Goal: Task Accomplishment & Management: Manage account settings

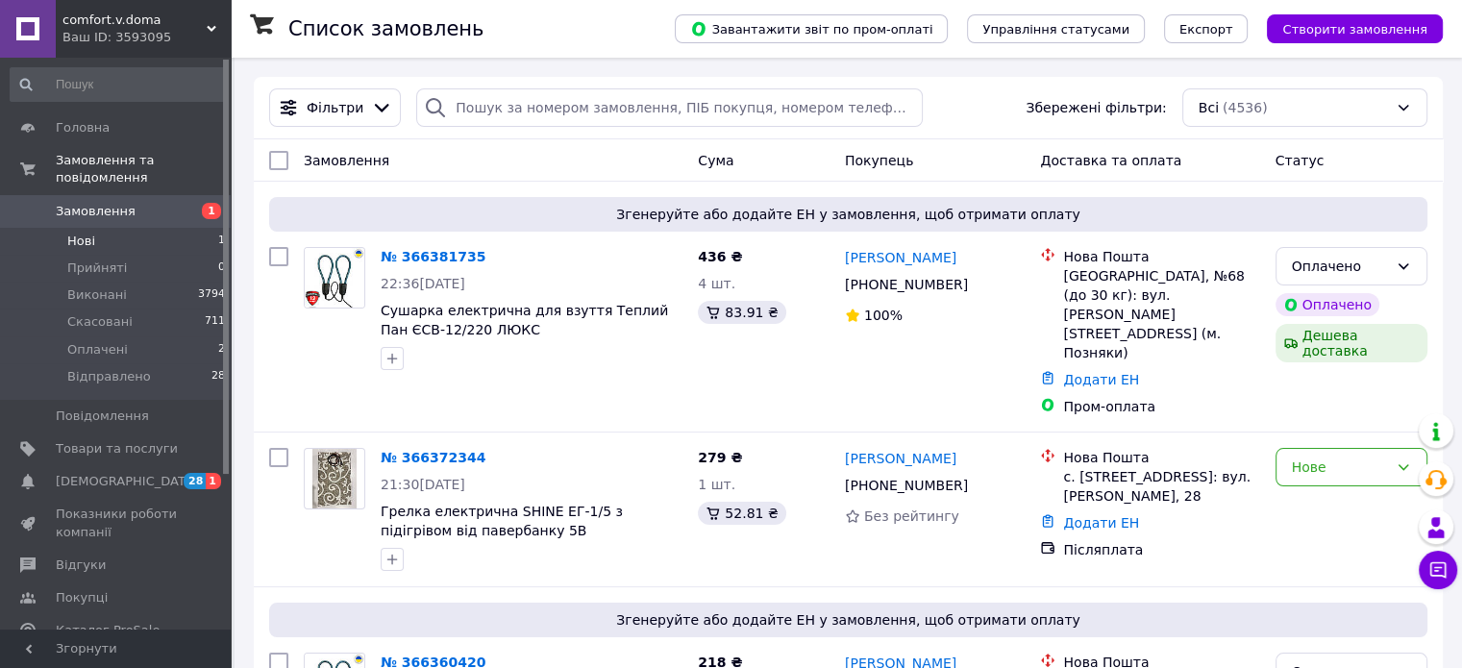
click at [89, 233] on span "Нові" at bounding box center [81, 241] width 28 height 17
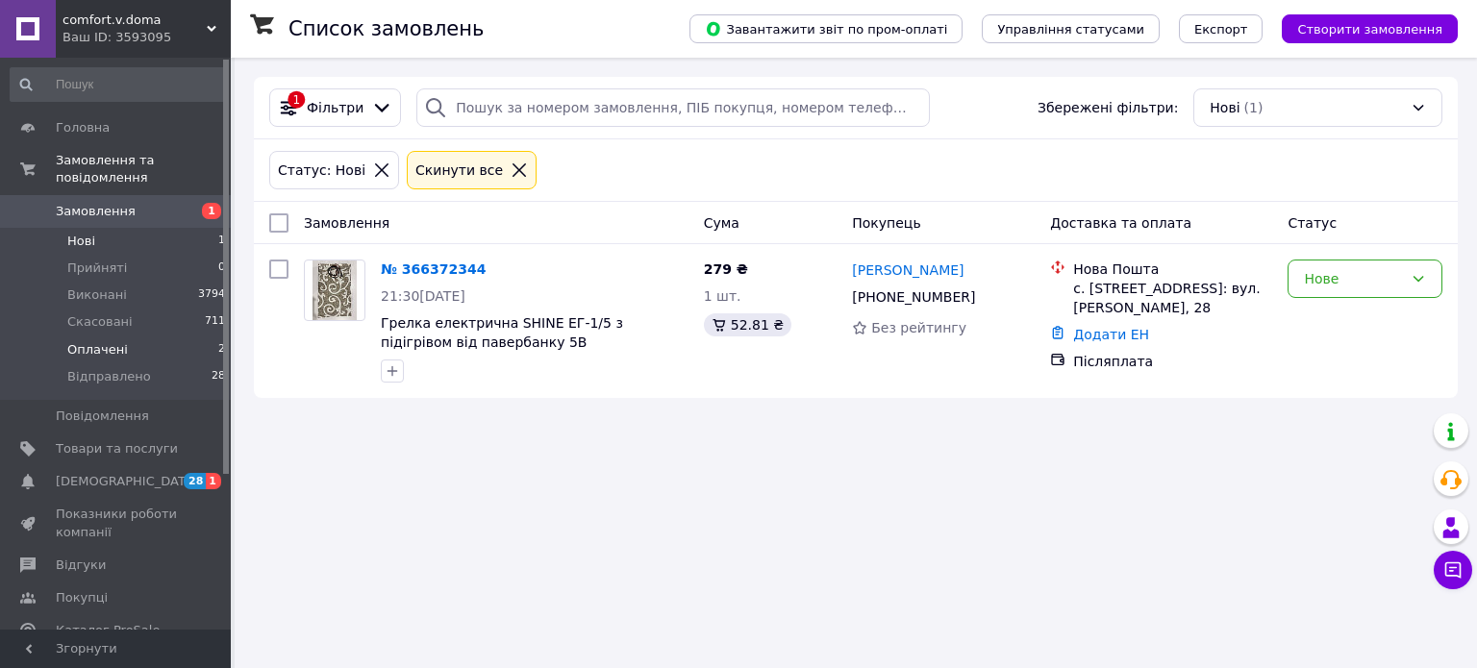
click at [94, 341] on span "Оплачені" at bounding box center [97, 349] width 61 height 17
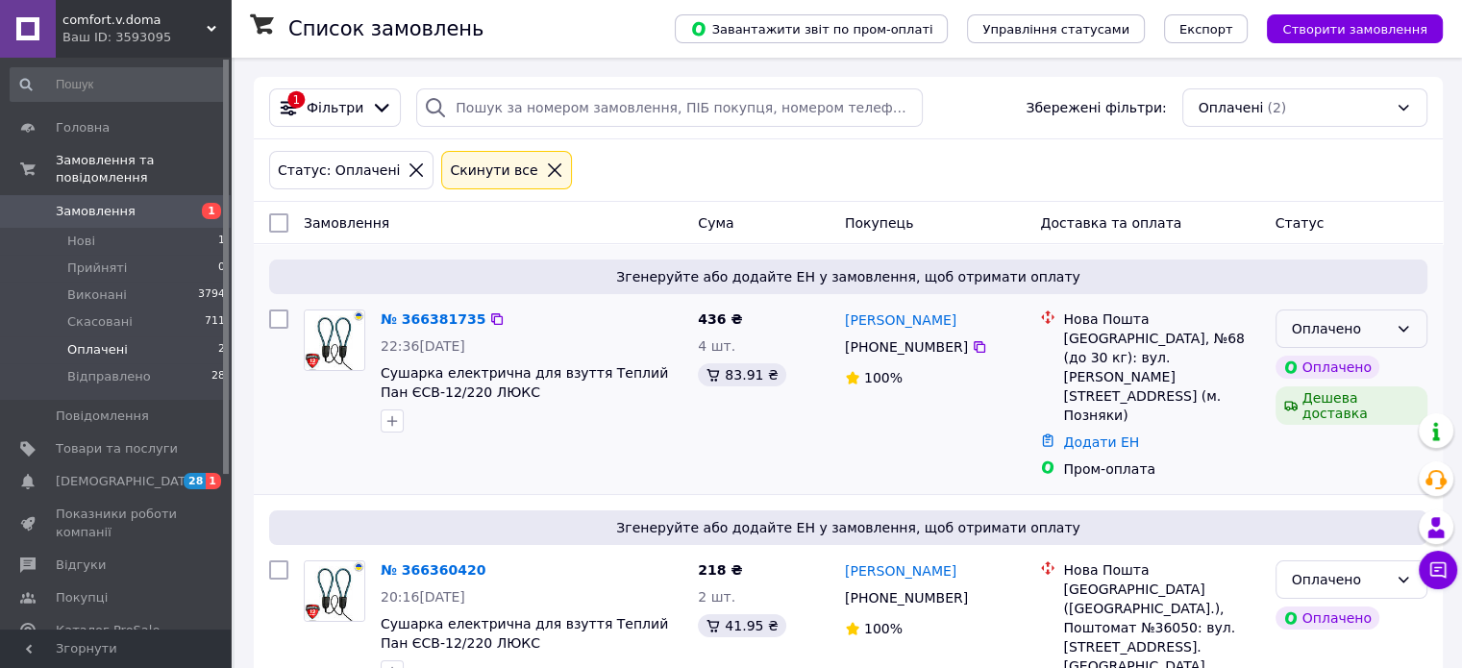
click at [1369, 330] on div "Оплачено" at bounding box center [1340, 328] width 96 height 21
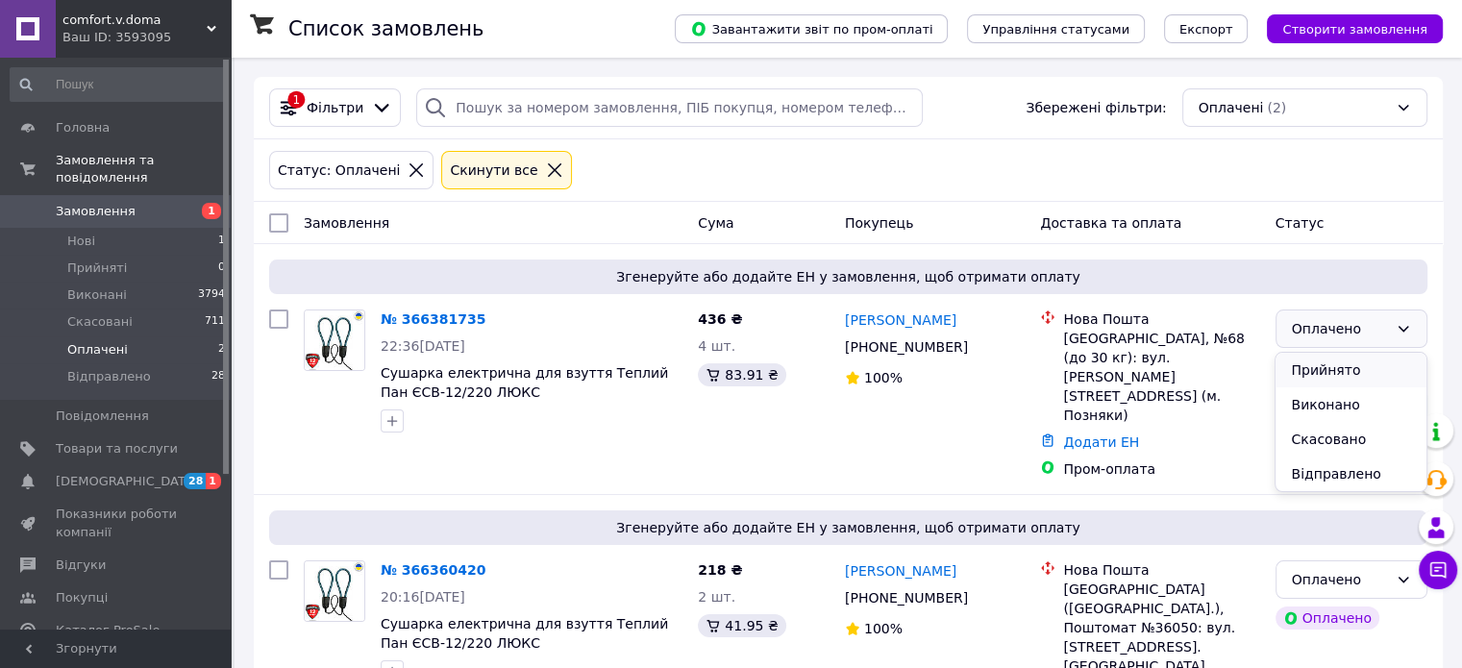
click at [1363, 357] on li "Прийнято" at bounding box center [1351, 370] width 150 height 35
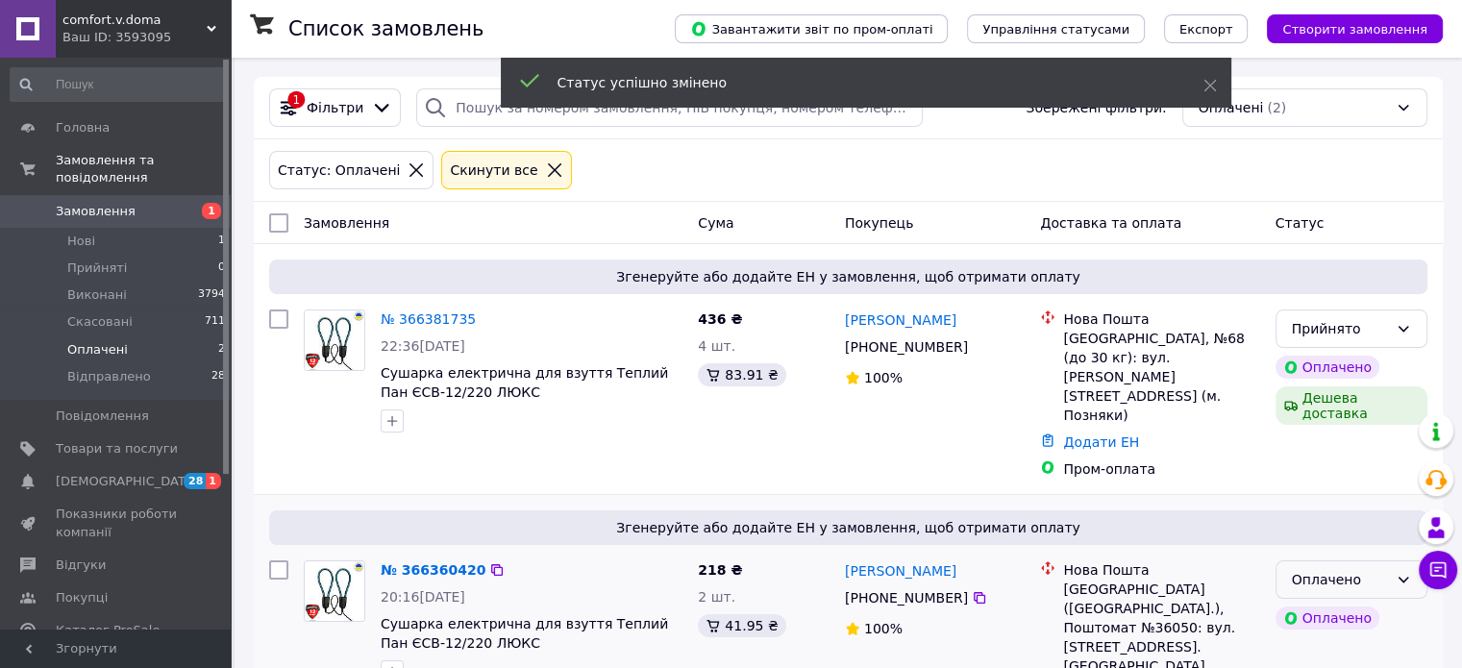
click at [1317, 569] on div "Оплачено" at bounding box center [1340, 579] width 96 height 21
click at [1331, 385] on li "Прийнято" at bounding box center [1351, 389] width 150 height 35
click at [81, 233] on span "Нові" at bounding box center [81, 241] width 28 height 17
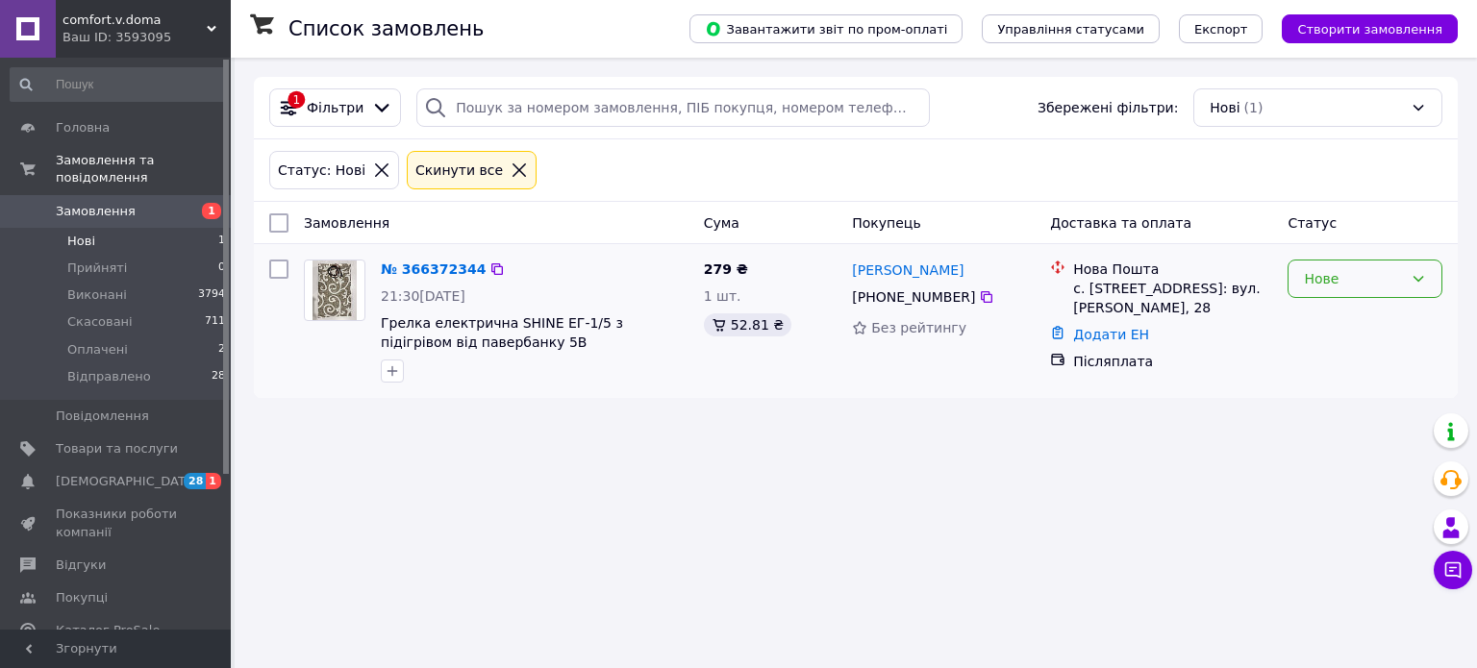
click at [1360, 276] on div "Нове" at bounding box center [1353, 278] width 99 height 21
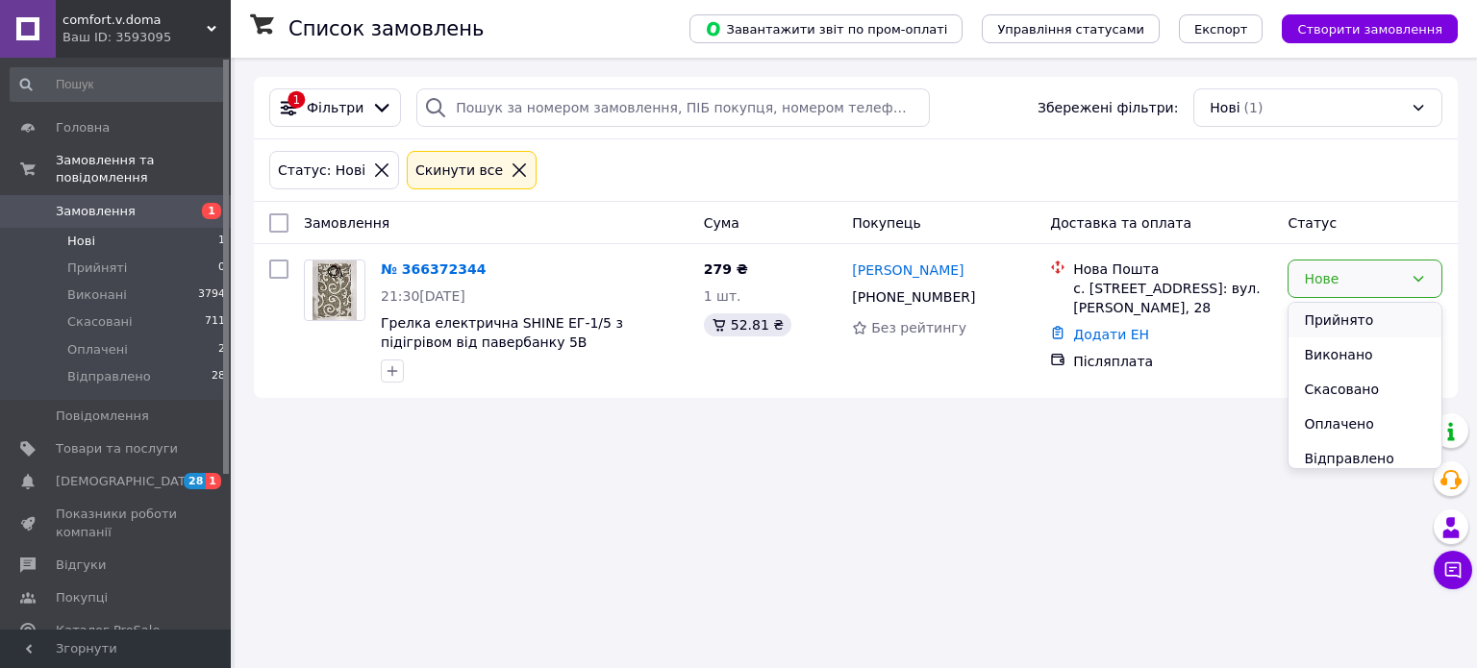
click at [1354, 322] on li "Прийнято" at bounding box center [1364, 320] width 153 height 35
